Goal: Information Seeking & Learning: Learn about a topic

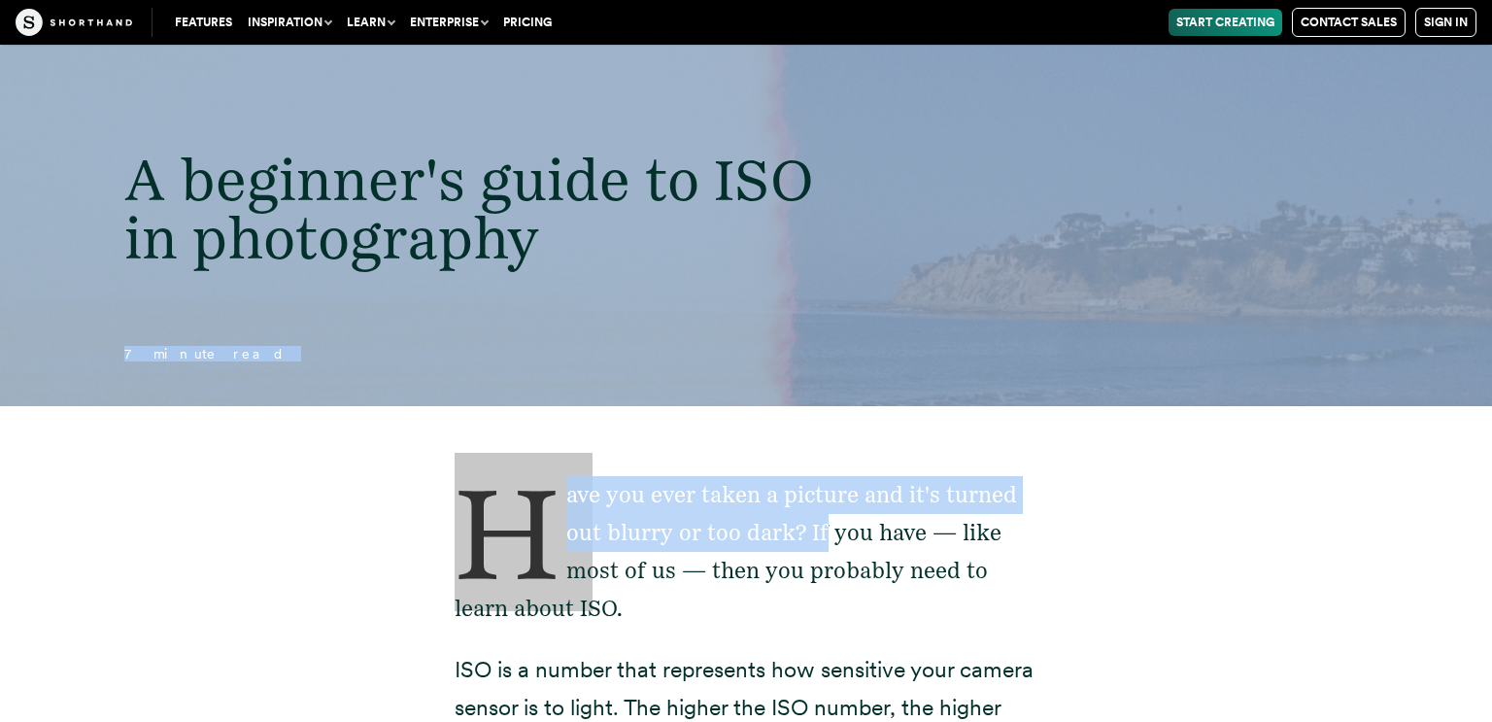
click at [678, 489] on p "Have you ever taken a picture and it's turned out blurry or too dark? If you ha…" at bounding box center [746, 552] width 583 height 152
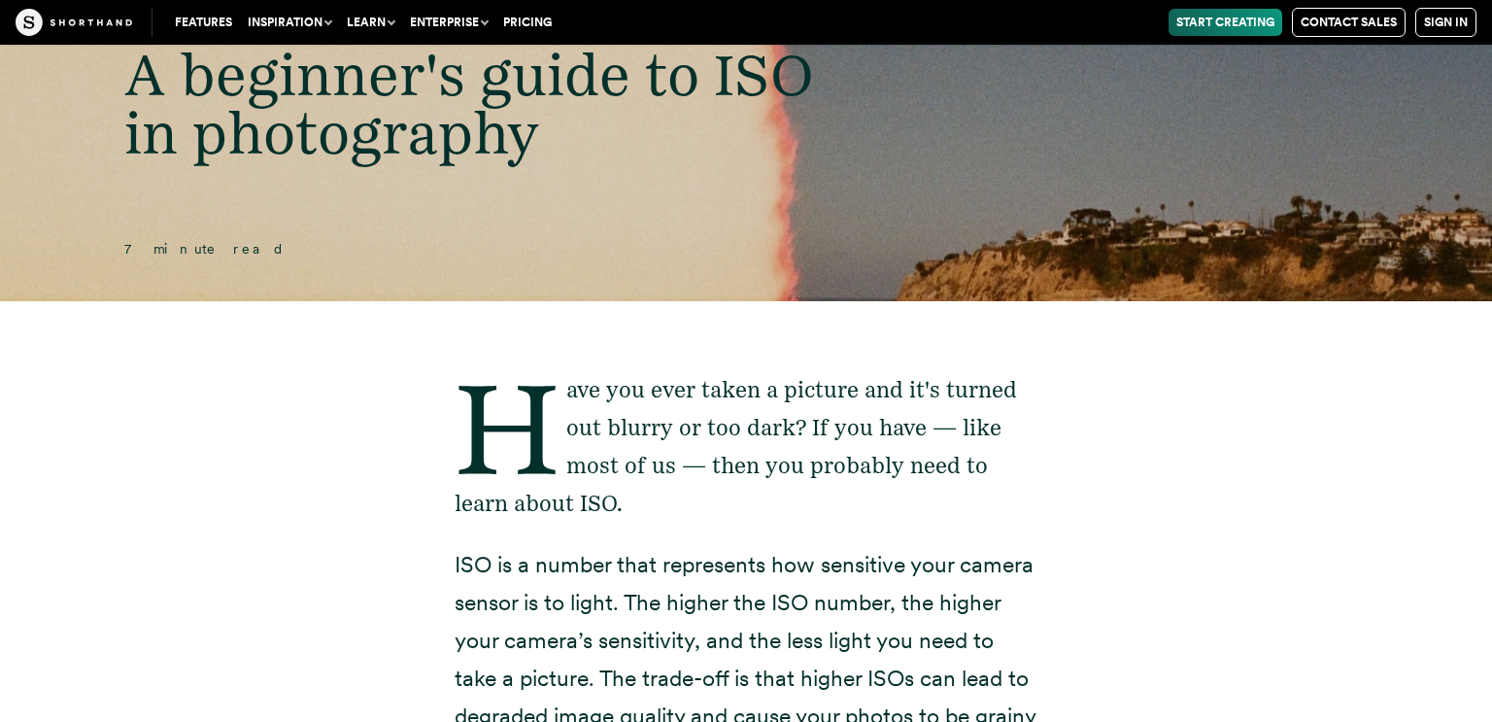
scroll to position [133, 0]
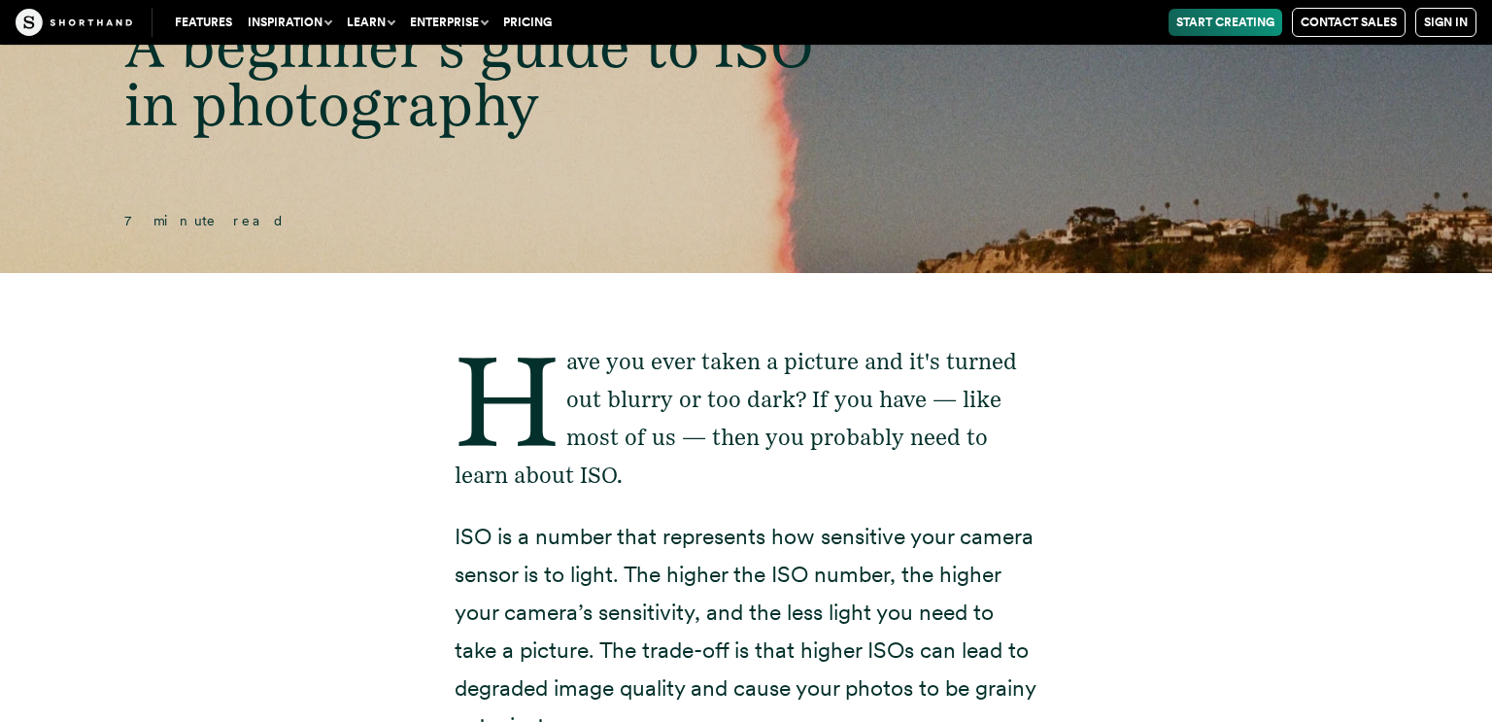
click at [779, 473] on p "Have you ever taken a picture and it's turned out blurry or too dark? If you ha…" at bounding box center [746, 419] width 583 height 152
click at [756, 463] on p "Have you ever taken a picture and it's turned out blurry or too dark? If you ha…" at bounding box center [746, 419] width 583 height 152
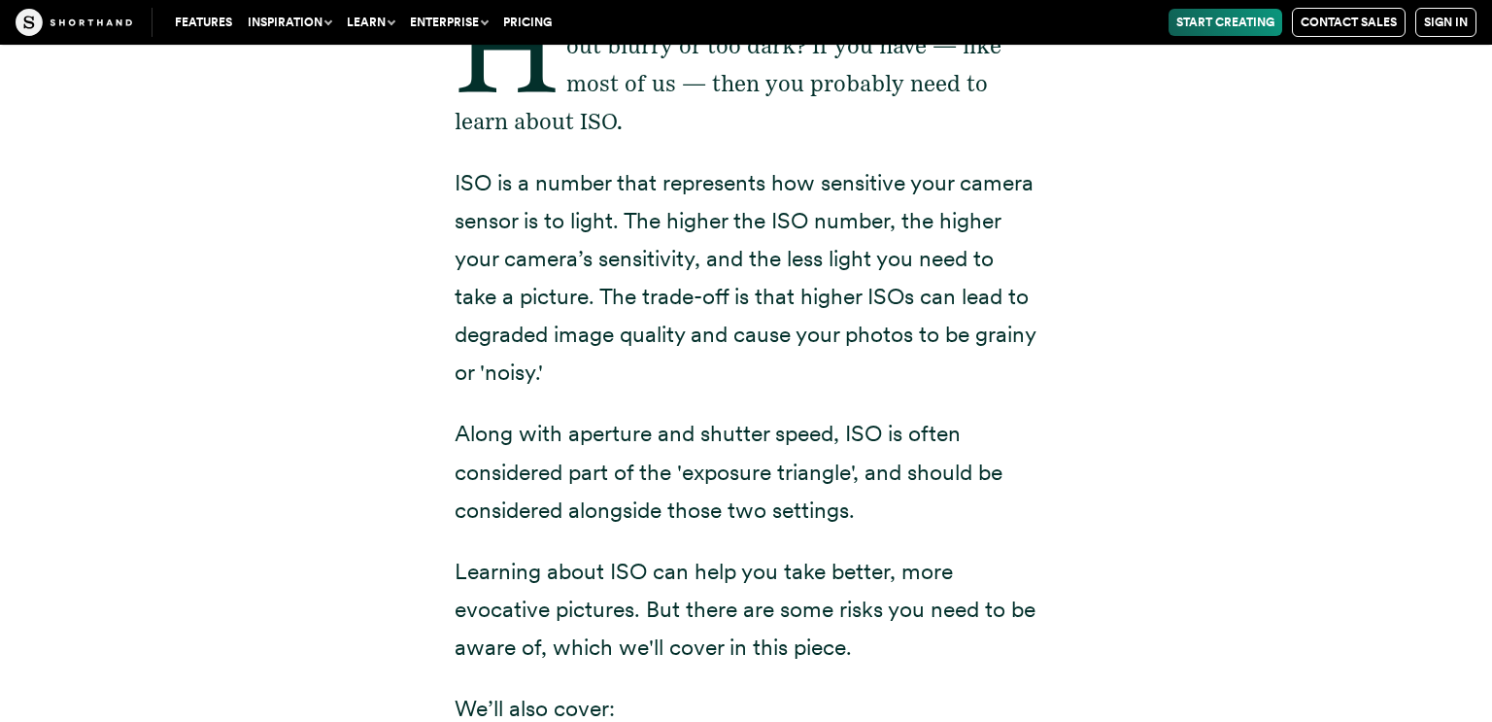
scroll to position [1078, 0]
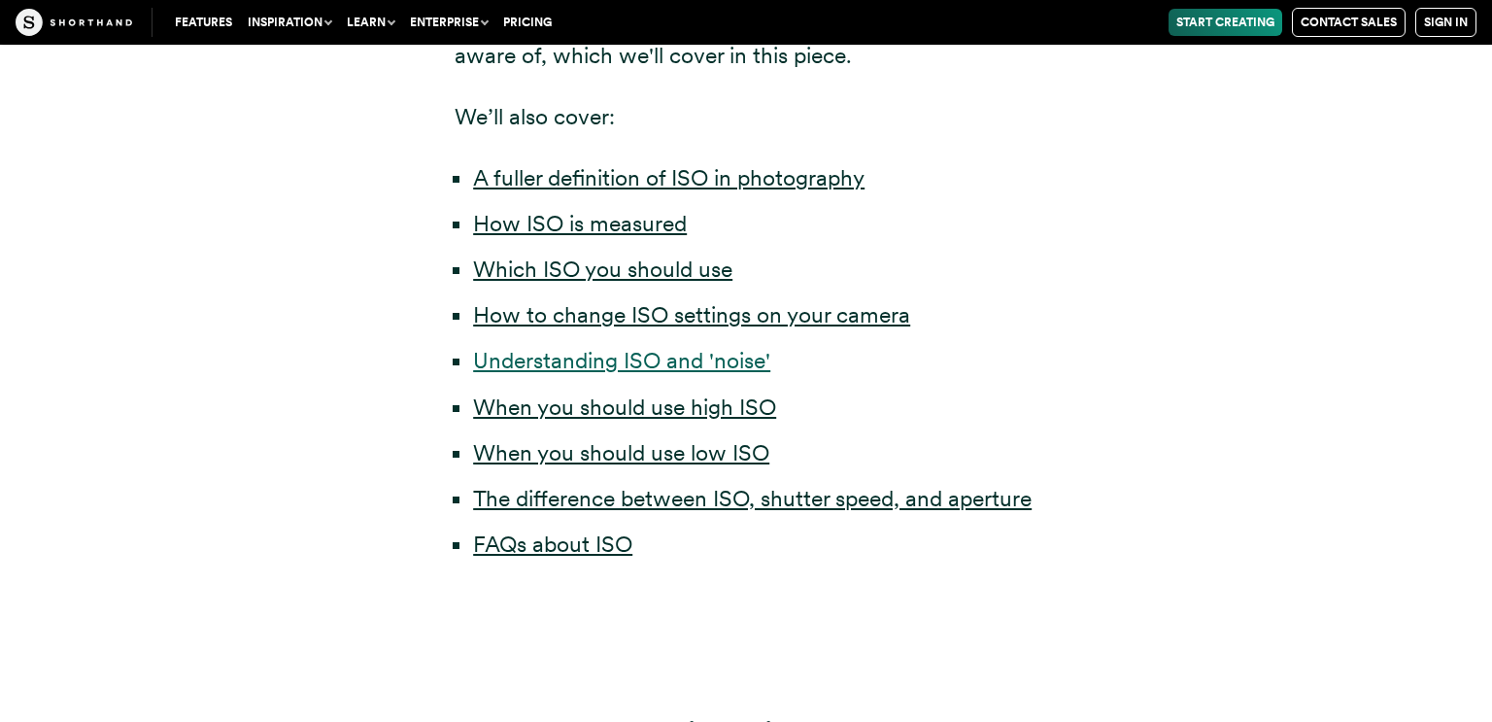
click at [643, 362] on link "Understanding ISO and 'noise'" at bounding box center [621, 360] width 297 height 27
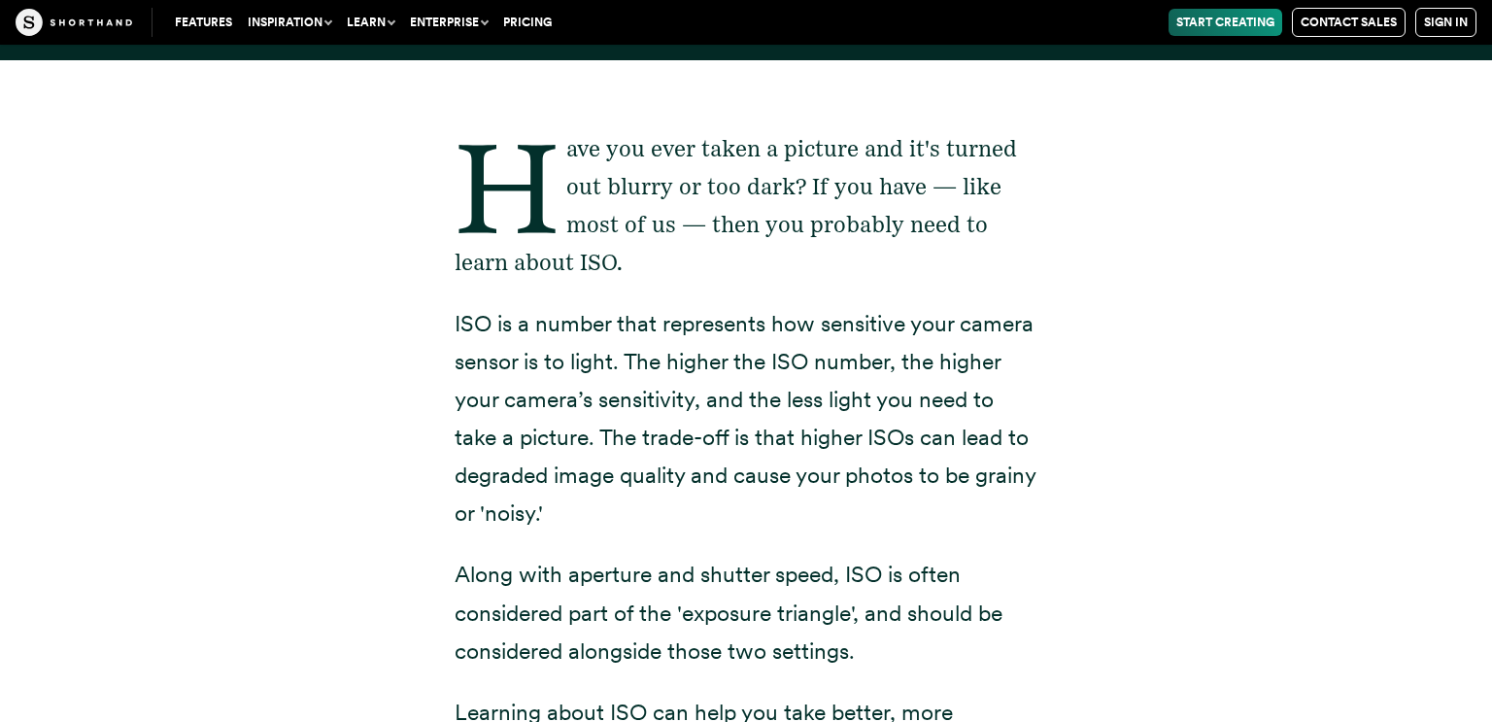
scroll to position [1169, 0]
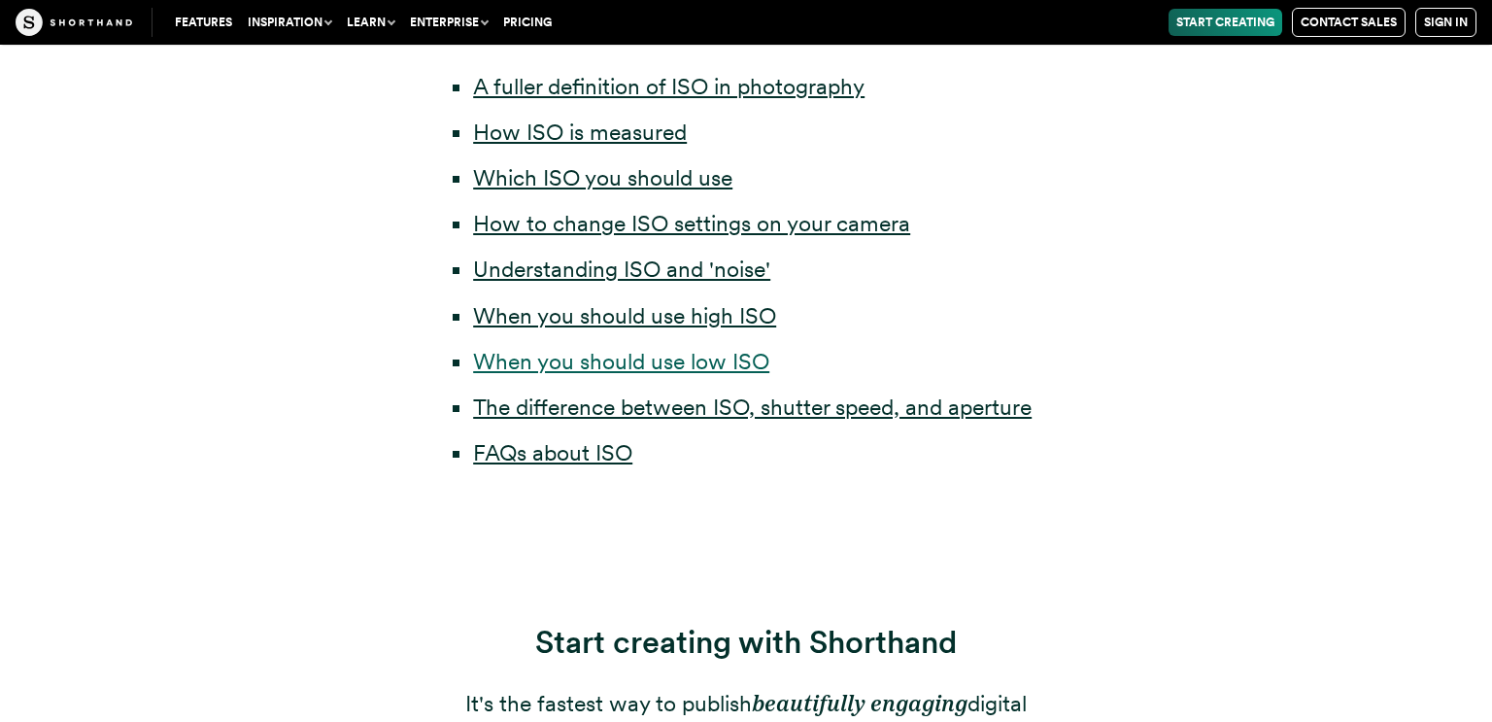
click at [758, 358] on link "When you should use low ISO" at bounding box center [621, 361] width 296 height 27
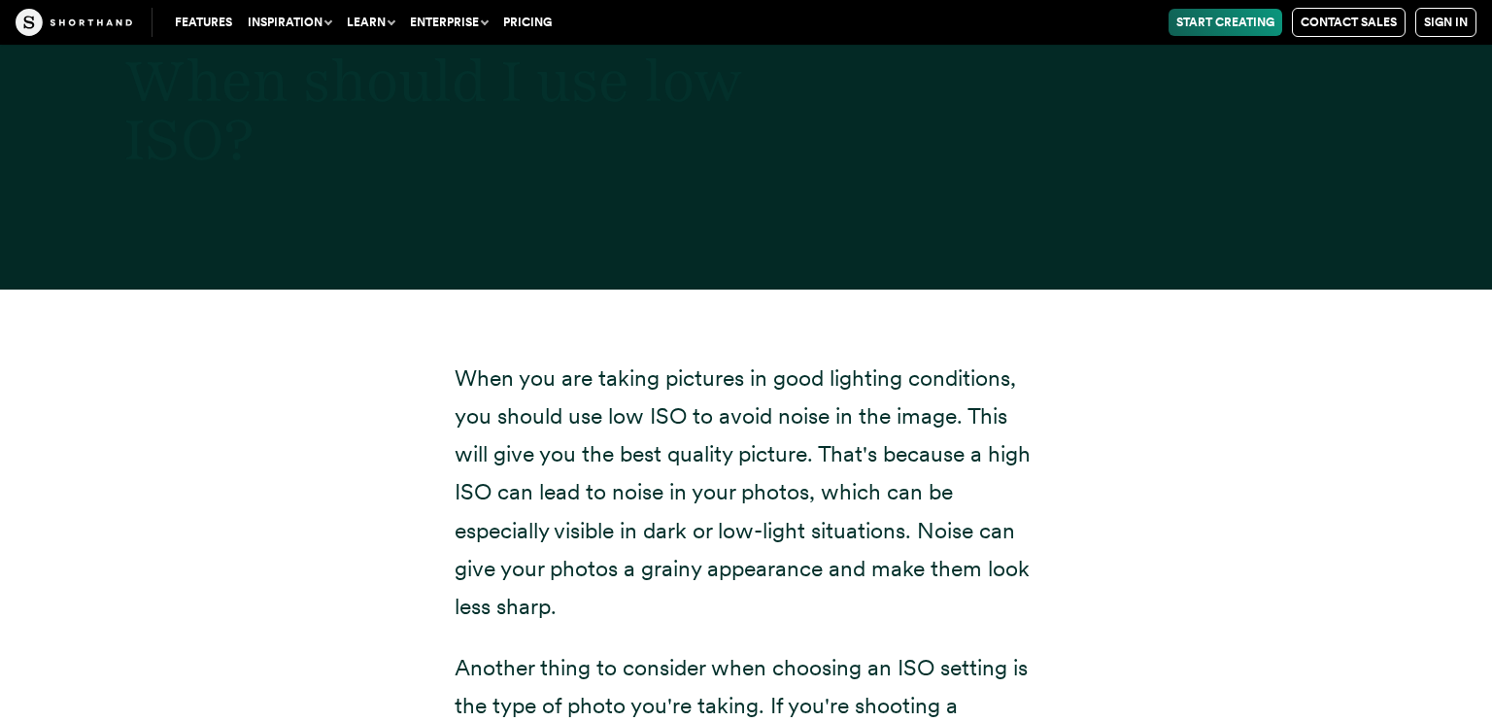
scroll to position [1169, 0]
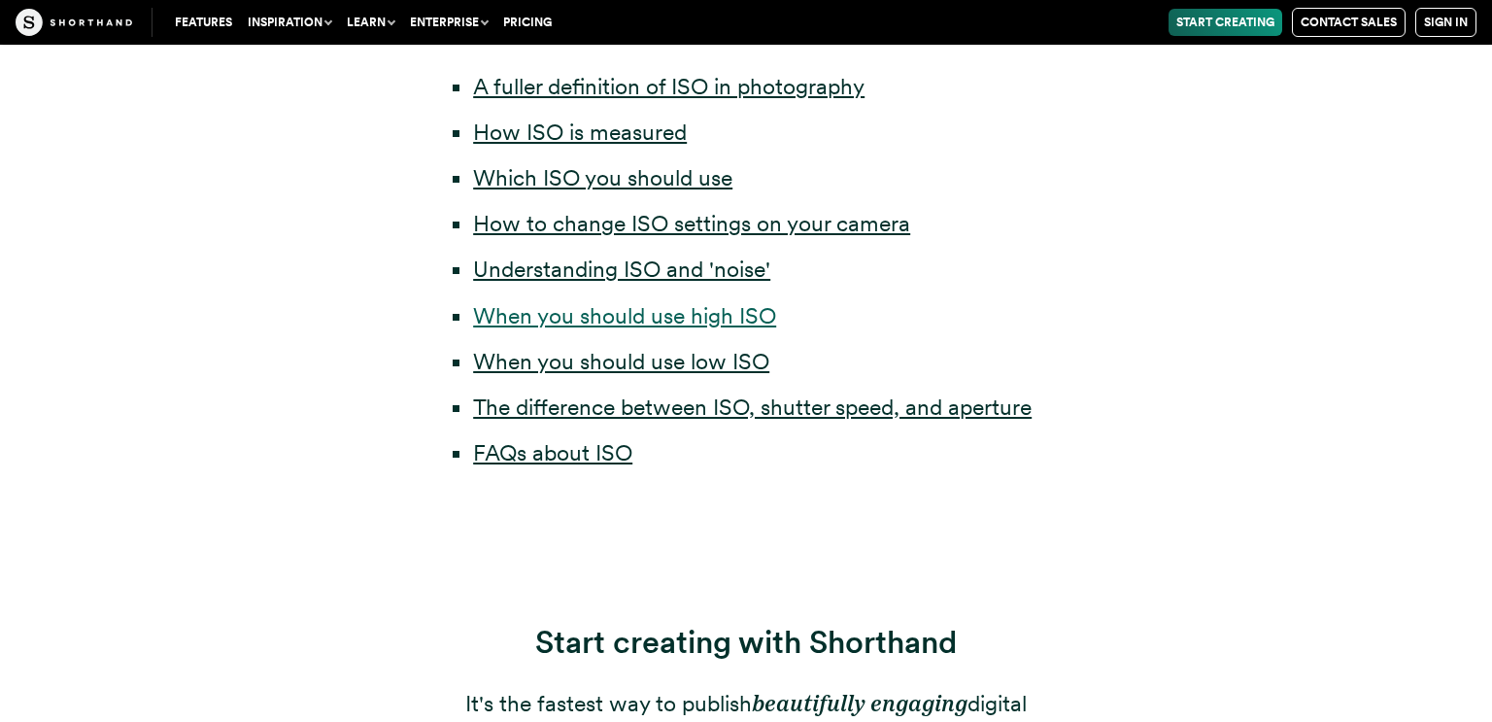
click at [638, 320] on link "When you should use high ISO" at bounding box center [624, 315] width 303 height 27
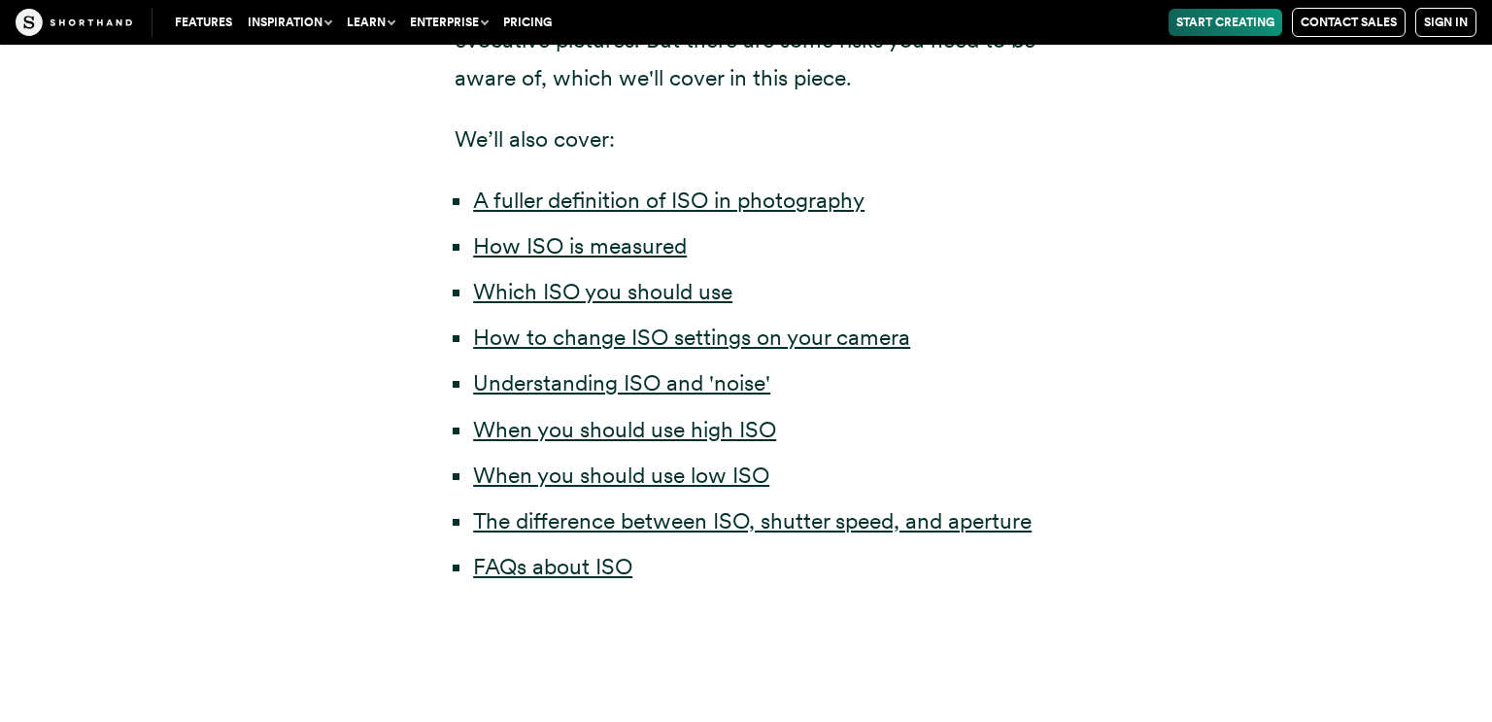
scroll to position [1049, 0]
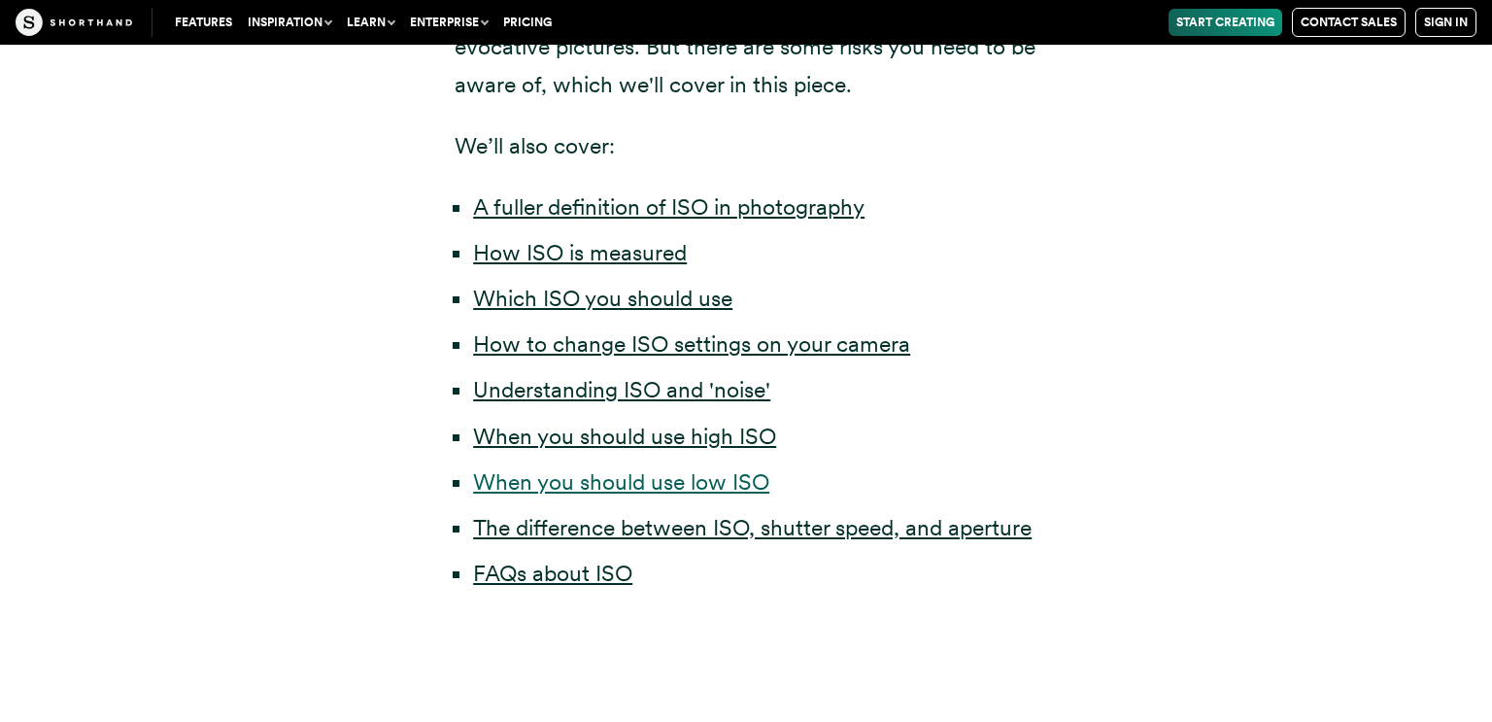
click at [712, 483] on link "When you should use low ISO" at bounding box center [621, 481] width 296 height 27
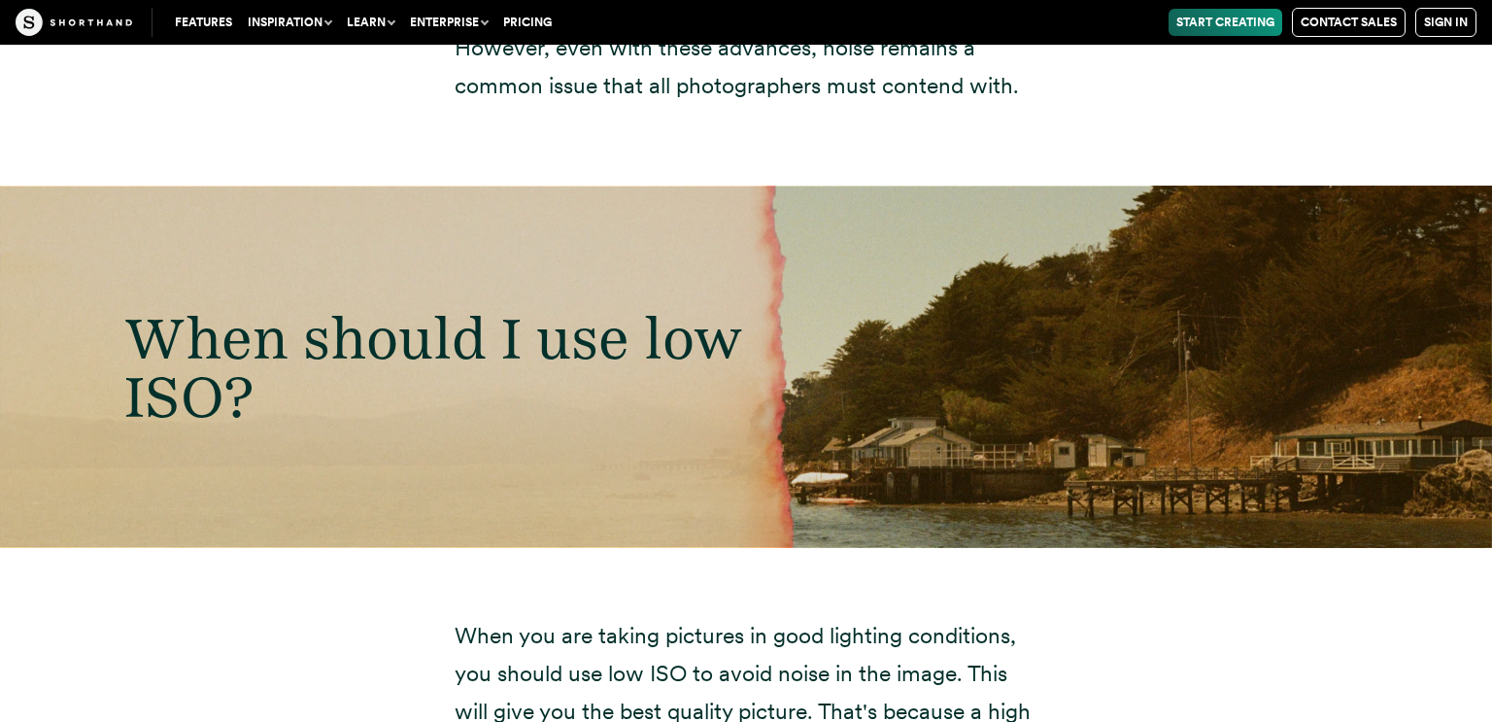
scroll to position [8379, 0]
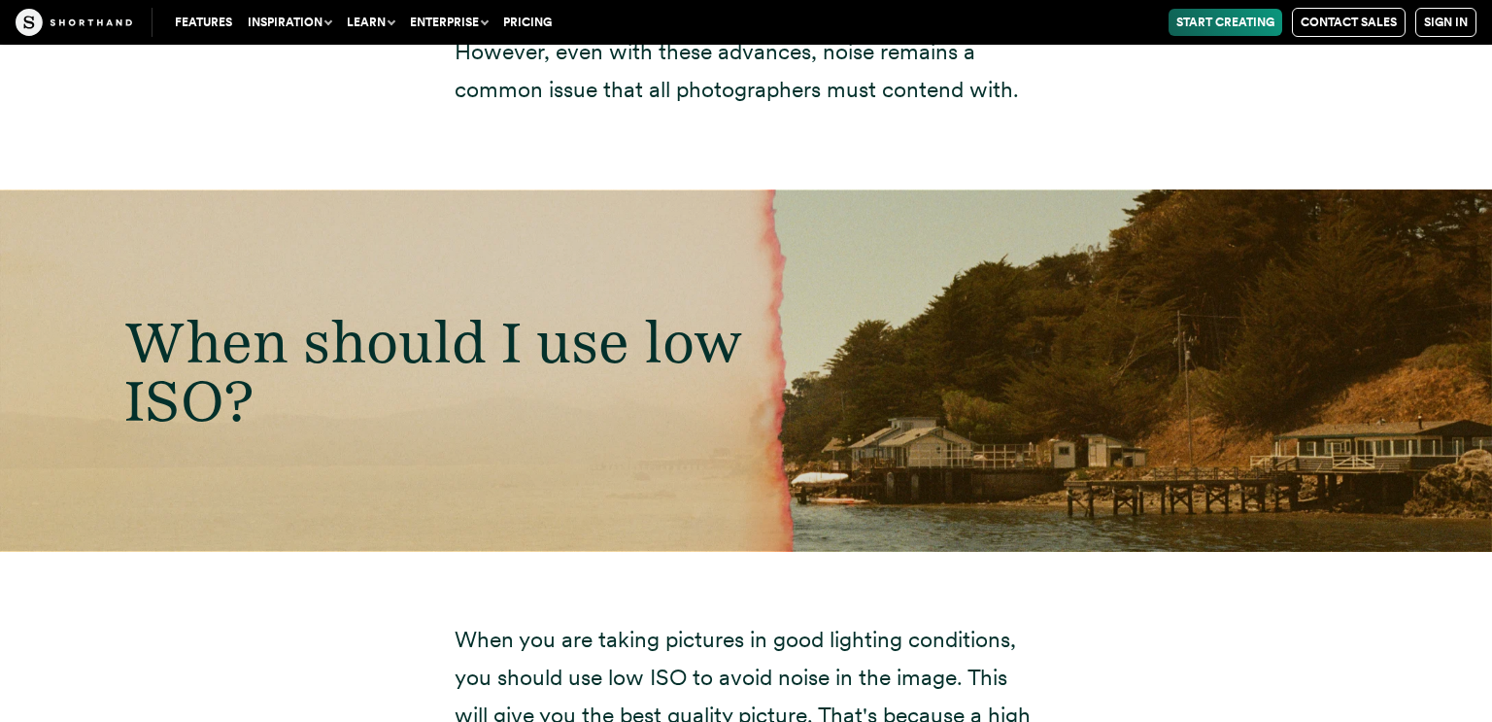
click at [897, 252] on div "When should I use low ISO?" at bounding box center [746, 370] width 1492 height 361
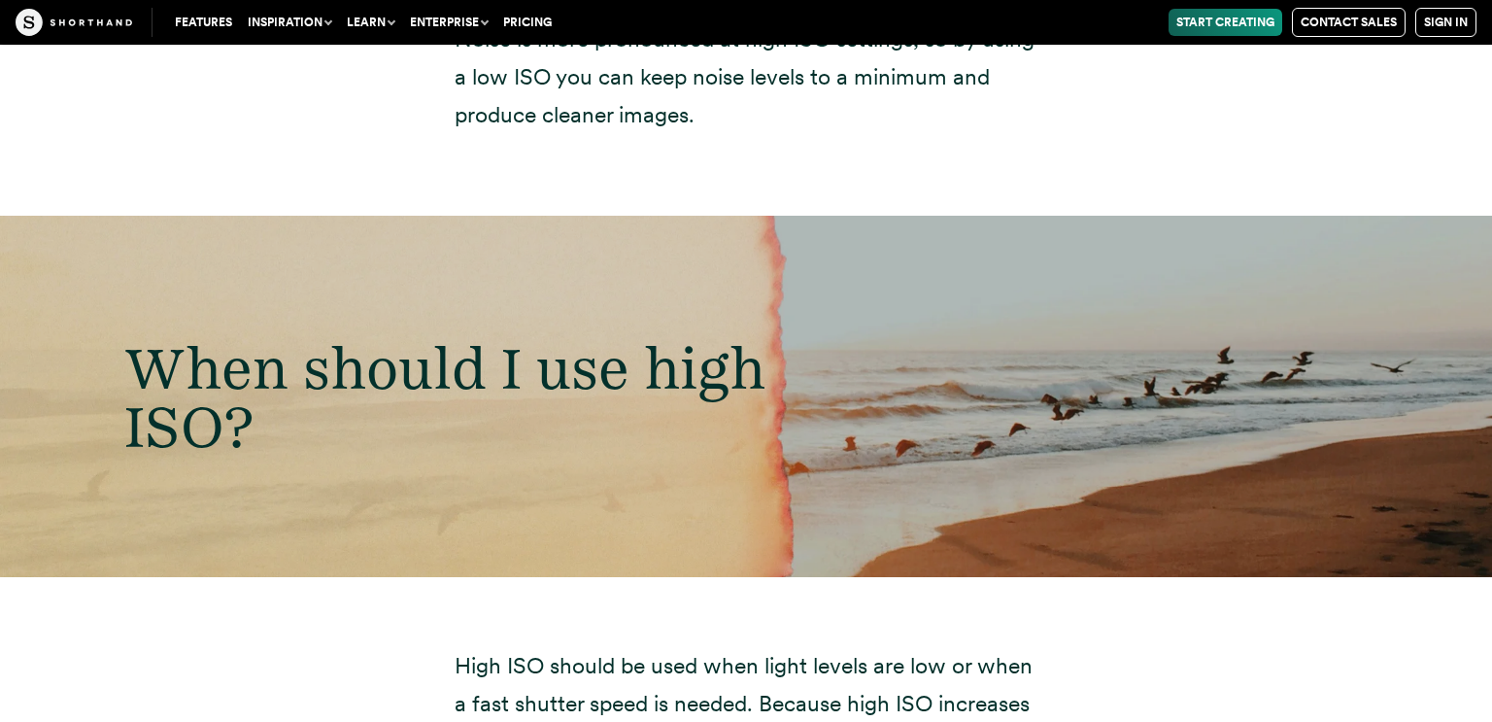
scroll to position [9963, 0]
